Goal: Communication & Community: Answer question/provide support

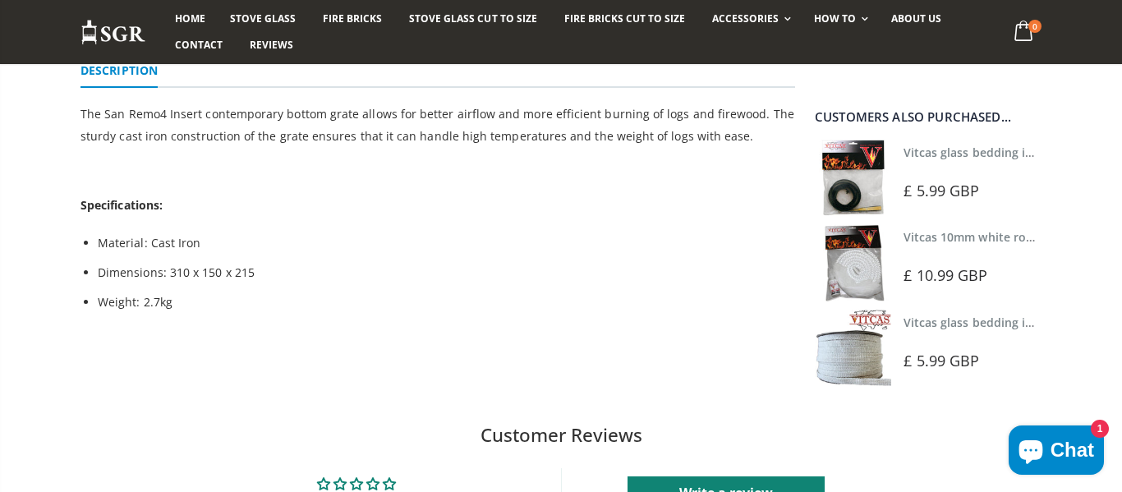
scroll to position [460, 0]
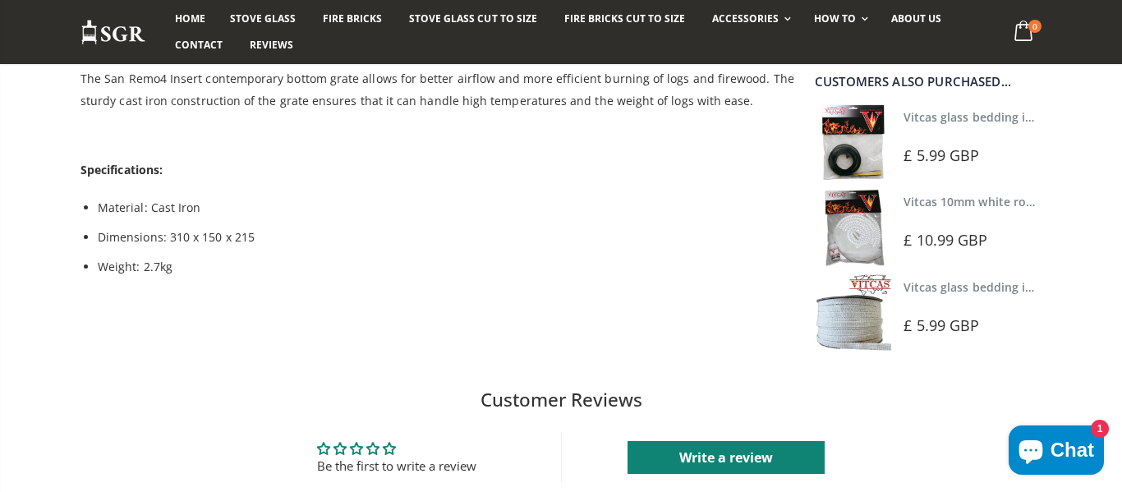
click at [1057, 459] on span "Chat" at bounding box center [1072, 450] width 44 height 25
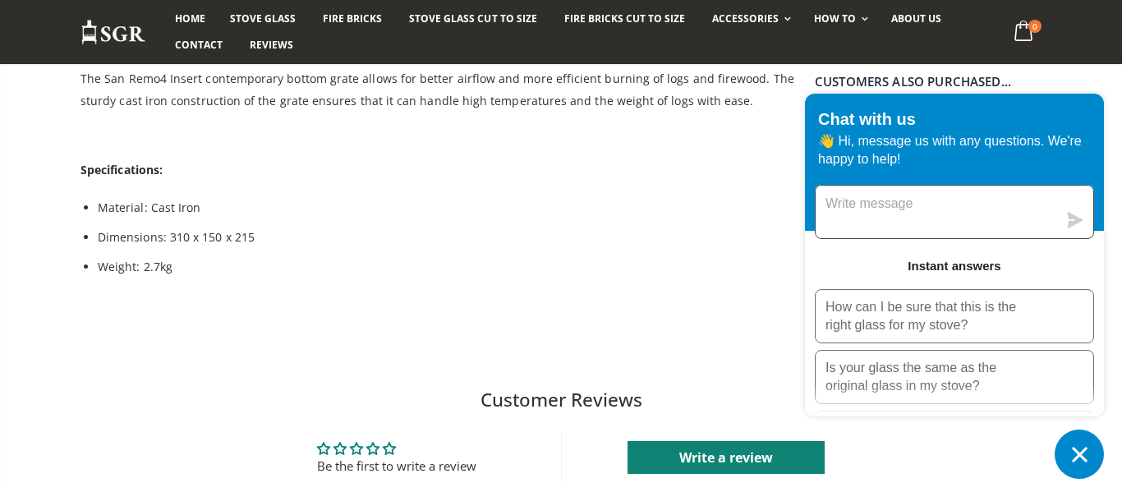
click at [1054, 212] on textarea "Message us" at bounding box center [935, 212] width 241 height 53
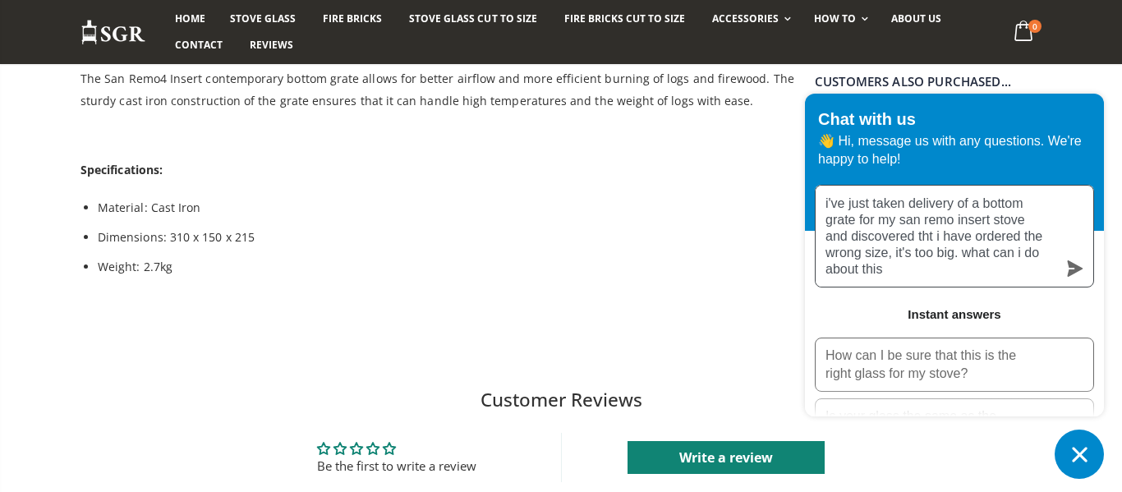
type textarea "i've just taken delivery of a bottom grate for my san remo insert stove and dis…"
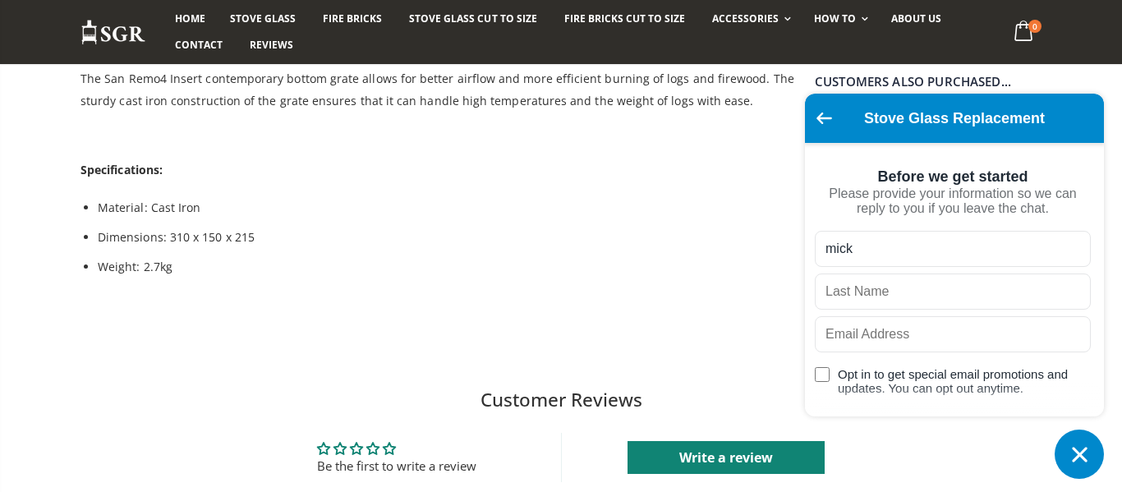
type input "mick"
click at [1070, 296] on input "text" at bounding box center [953, 291] width 276 height 36
type input "[PERSON_NAME]"
click at [1045, 334] on input "text" at bounding box center [953, 334] width 276 height 36
type input "[EMAIL_ADDRESS][DOMAIN_NAME]"
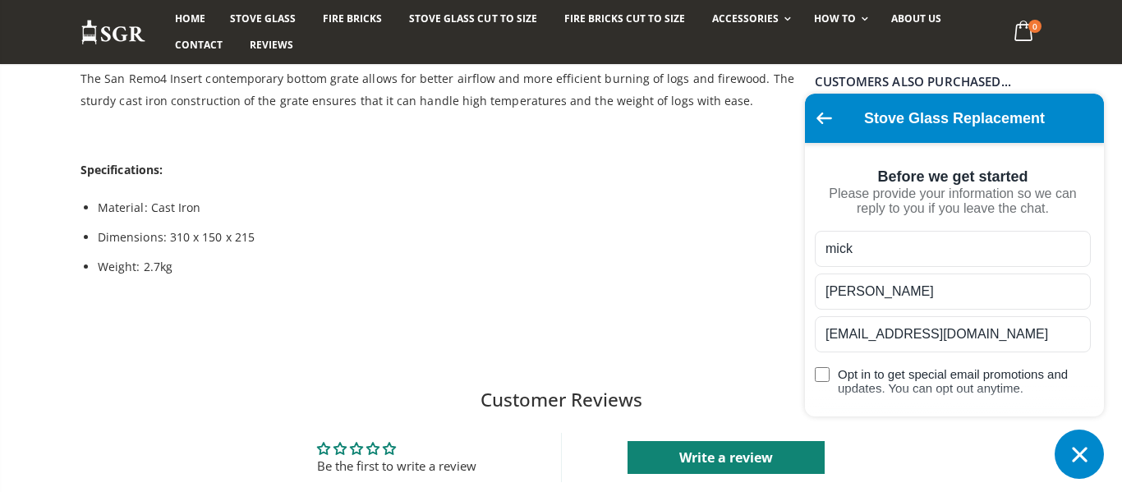
click at [1102, 368] on div "Stove Glass Replacement Before we get started Please provide your information s…" at bounding box center [954, 255] width 299 height 323
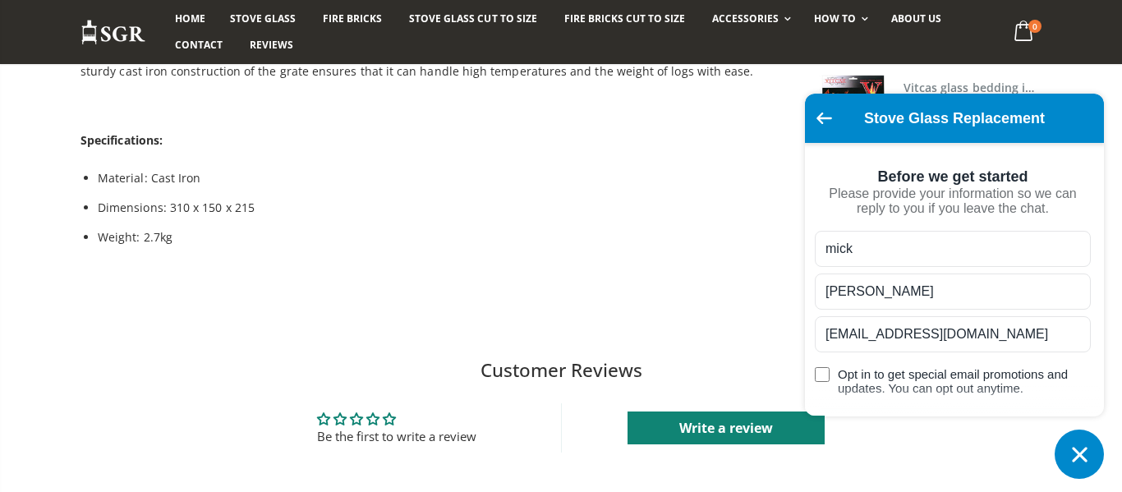
scroll to position [493, 0]
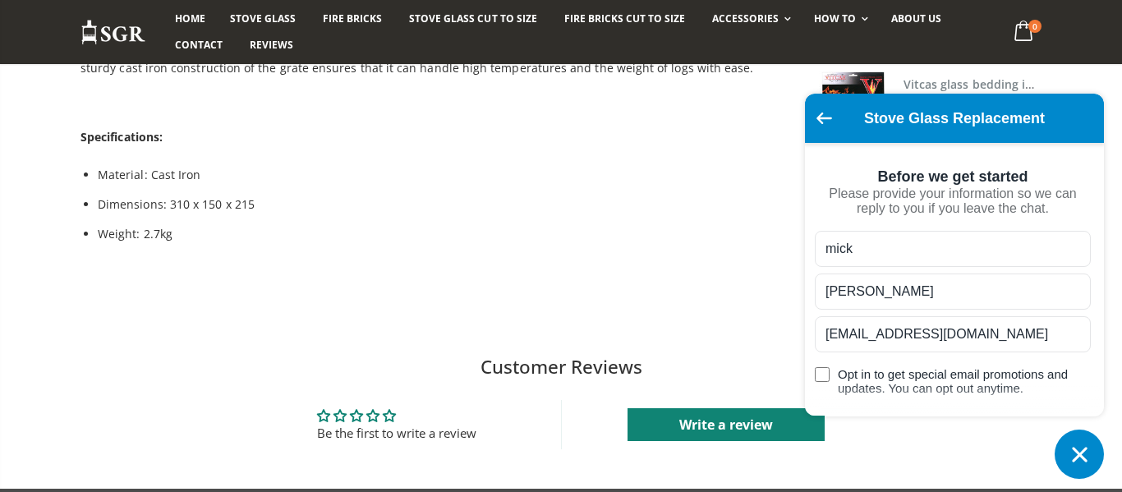
click at [822, 380] on input "Opt in to get special email promotions and updates. You can opt out anytime." at bounding box center [822, 374] width 15 height 15
checkbox input "true"
click at [1082, 344] on input "[EMAIL_ADDRESS][DOMAIN_NAME]" at bounding box center [953, 334] width 276 height 36
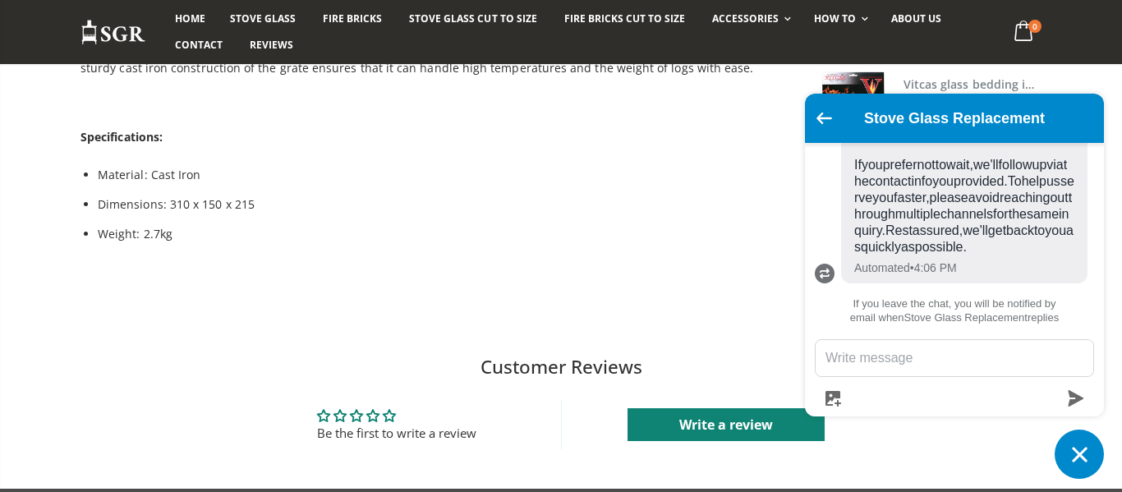
scroll to position [460, 0]
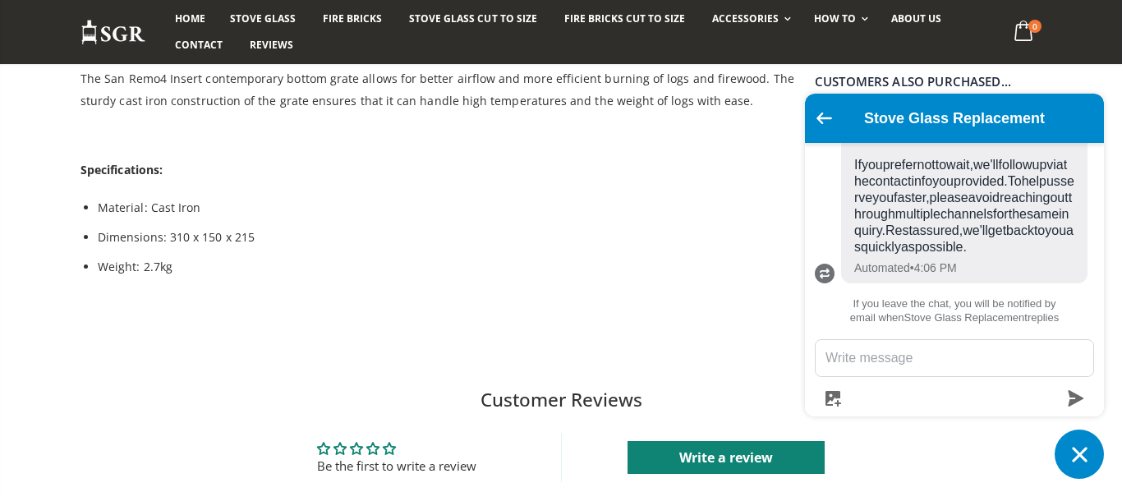
click at [1092, 166] on ul "[DATE] i've just taken delivery of a bottom grate for my san remo insert stove …" at bounding box center [954, 238] width 299 height 190
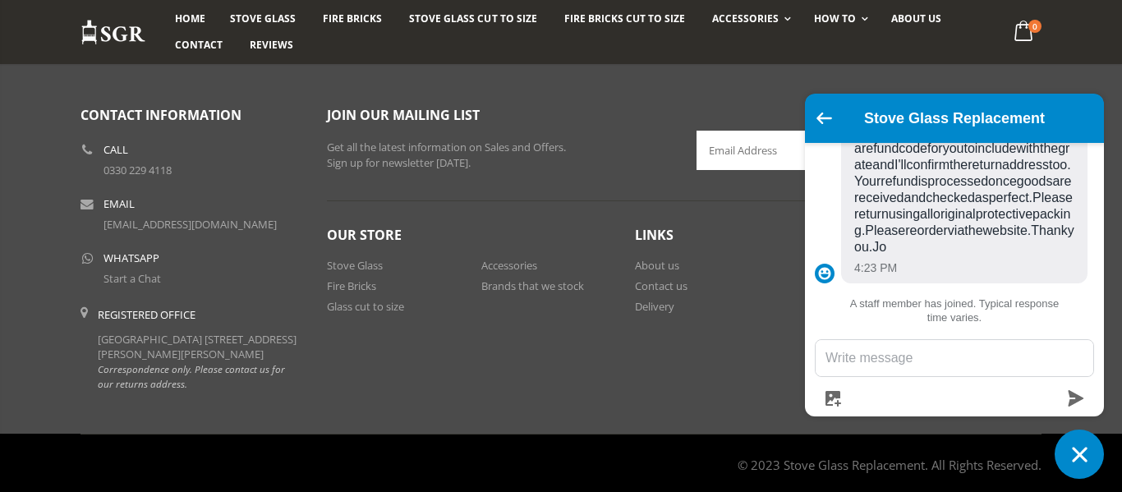
scroll to position [920, 0]
click at [1082, 218] on ul "[DATE] i've just taken delivery of a bottom grate for my san remo insert stove …" at bounding box center [954, 238] width 299 height 190
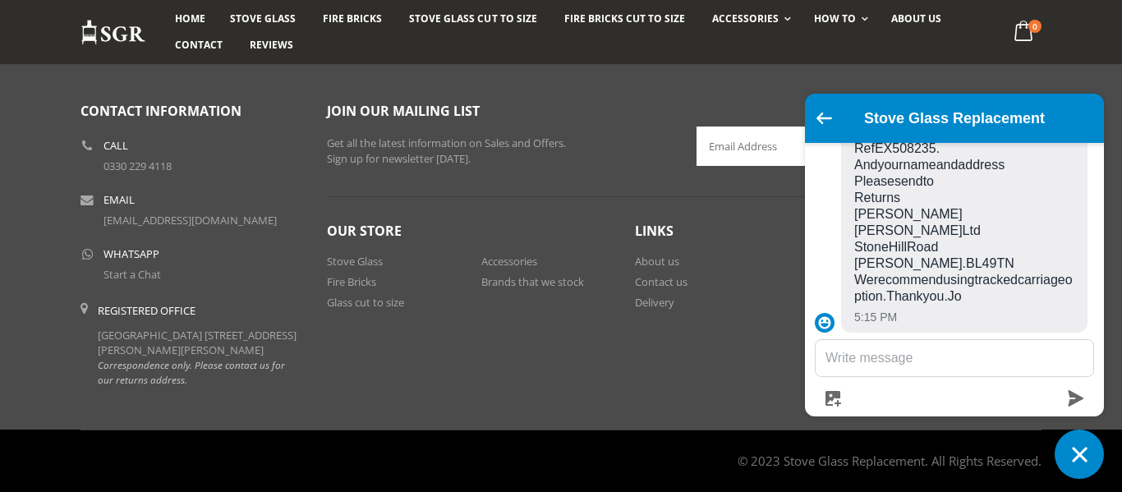
scroll to position [825, 0]
click at [1059, 223] on ul "[DATE] i've just taken delivery of a bottom grate for my san remo insert stove …" at bounding box center [954, 238] width 299 height 190
click at [1021, 356] on textarea "Message us" at bounding box center [954, 358] width 278 height 36
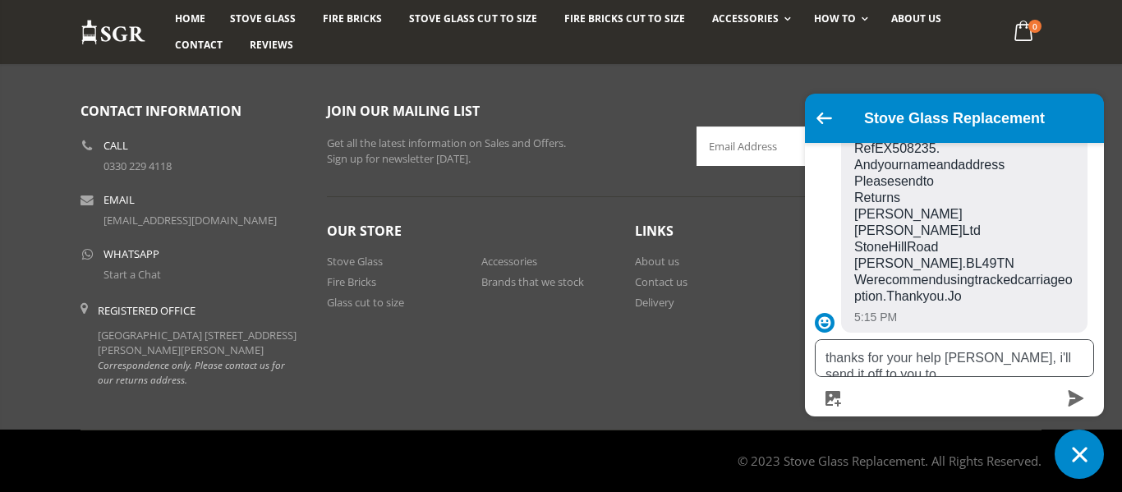
scroll to position [841, 0]
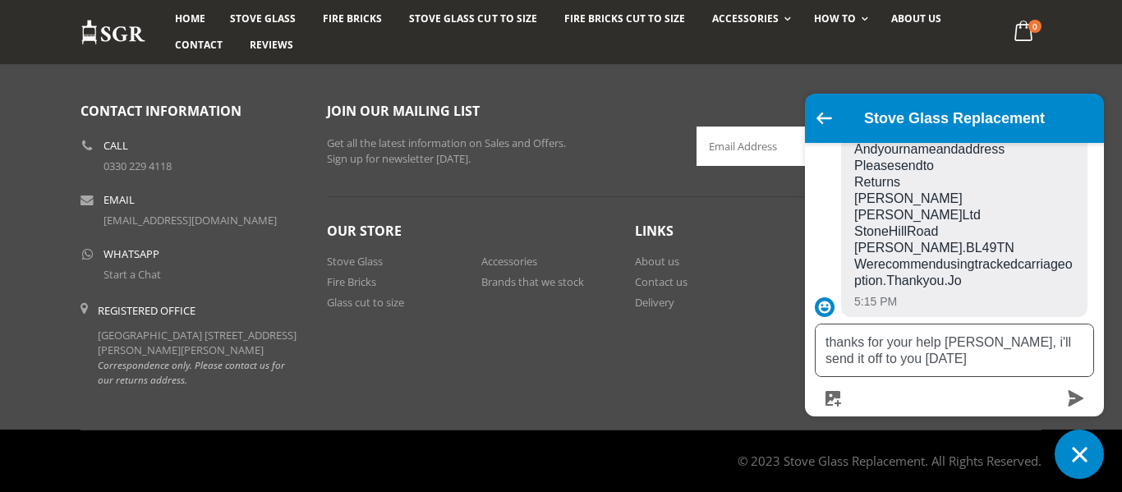
type textarea "thanks for your help [PERSON_NAME], i'll send it off to you [DATE]."
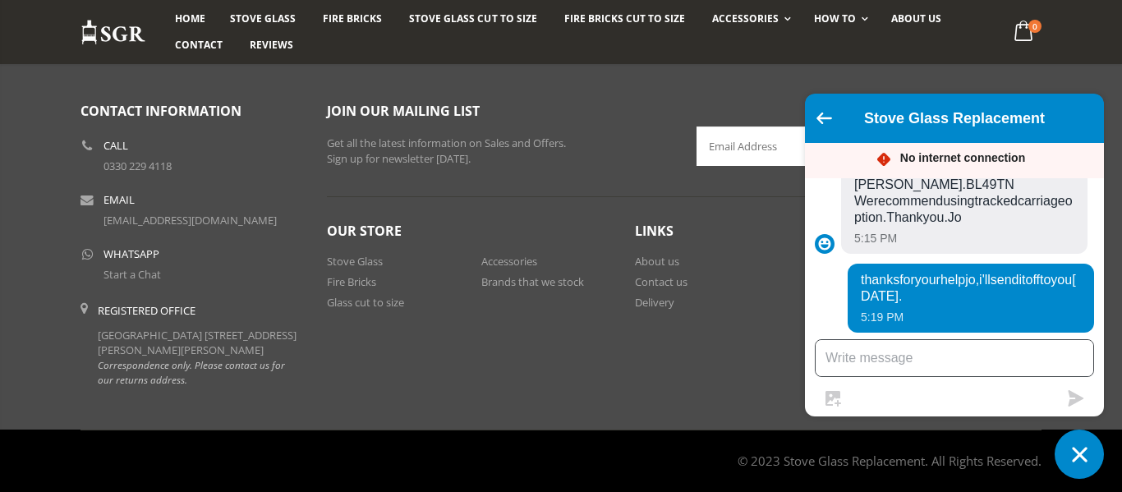
scroll to position [904, 0]
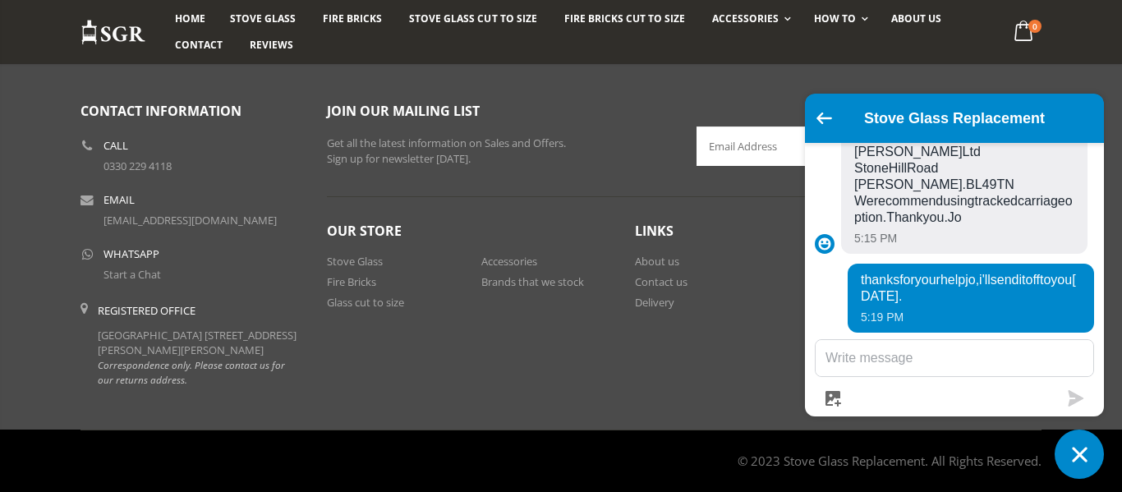
click at [1066, 214] on ul "[DATE] i've just taken delivery of a bottom grate for my san remo insert stove …" at bounding box center [954, 238] width 299 height 190
click at [1081, 455] on icon "Chat window" at bounding box center [1079, 454] width 15 height 15
